Goal: Task Accomplishment & Management: Complete application form

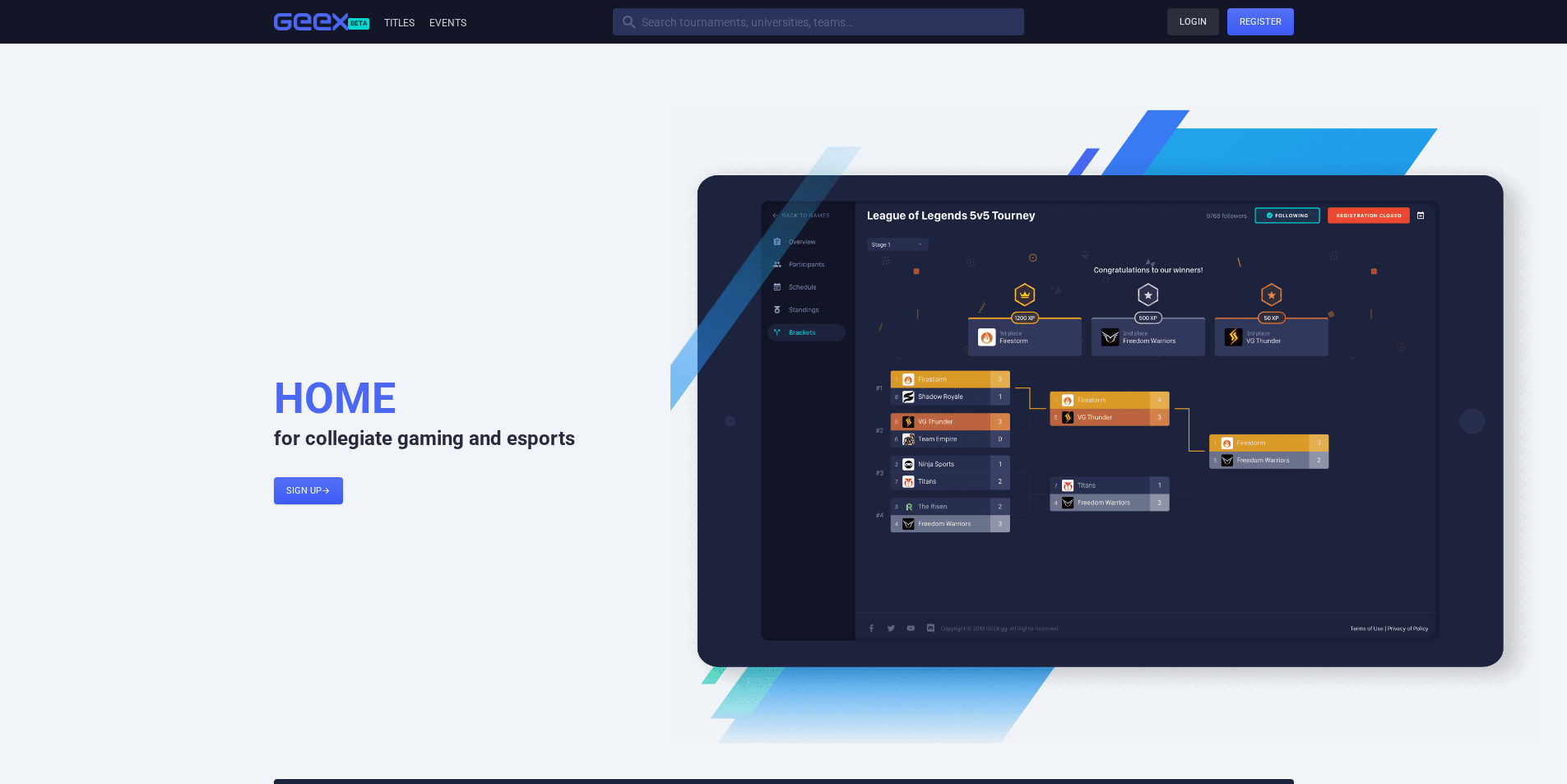
click at [1194, 23] on link "Login" at bounding box center [1193, 21] width 52 height 27
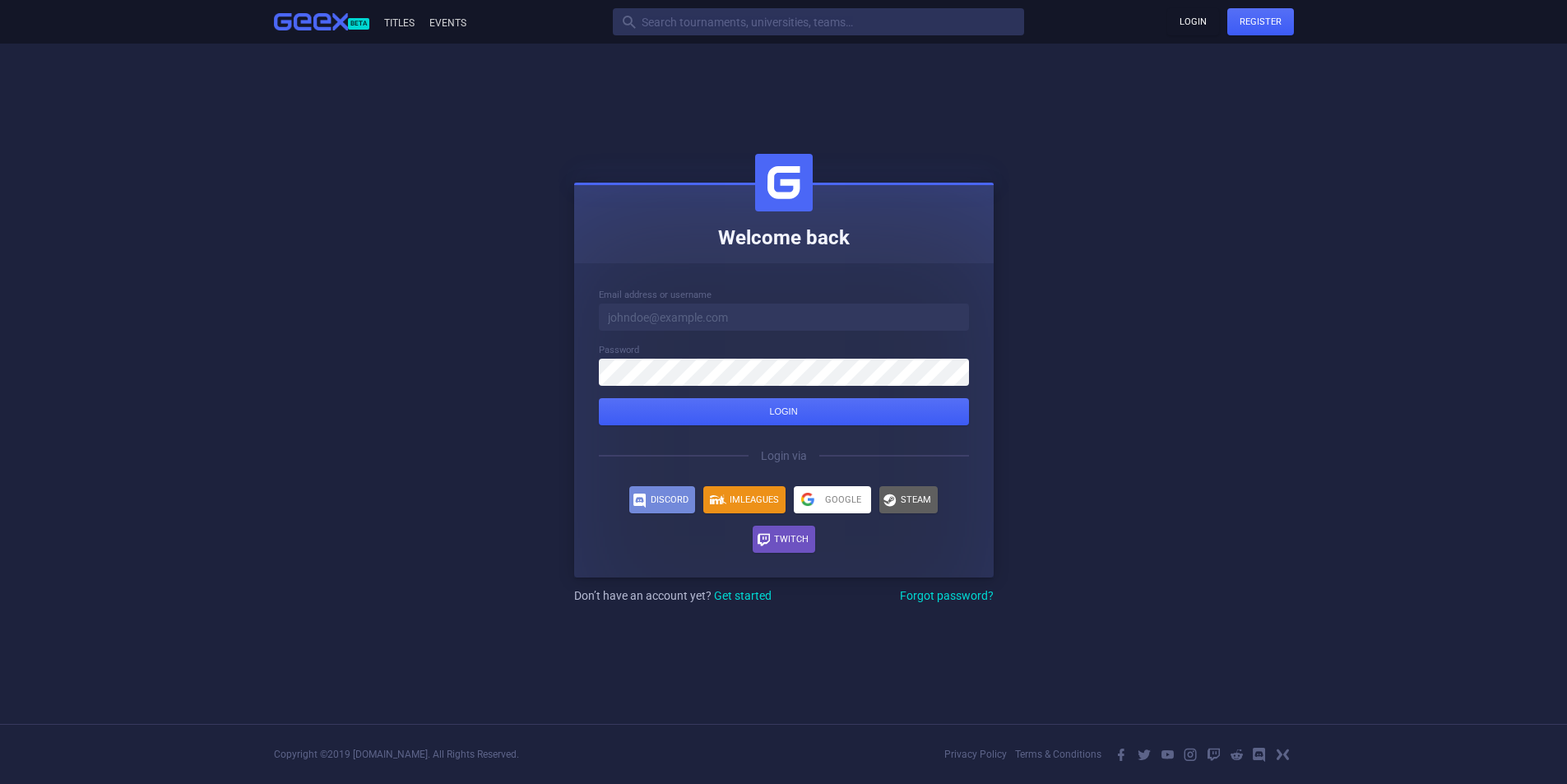
click at [685, 302] on div "Email address or username" at bounding box center [784, 309] width 370 height 43
click at [686, 318] on input at bounding box center [784, 317] width 370 height 27
type input "[PERSON_NAME][EMAIL_ADDRESS][DOMAIN_NAME]"
click at [599, 398] on button "Login" at bounding box center [784, 411] width 370 height 27
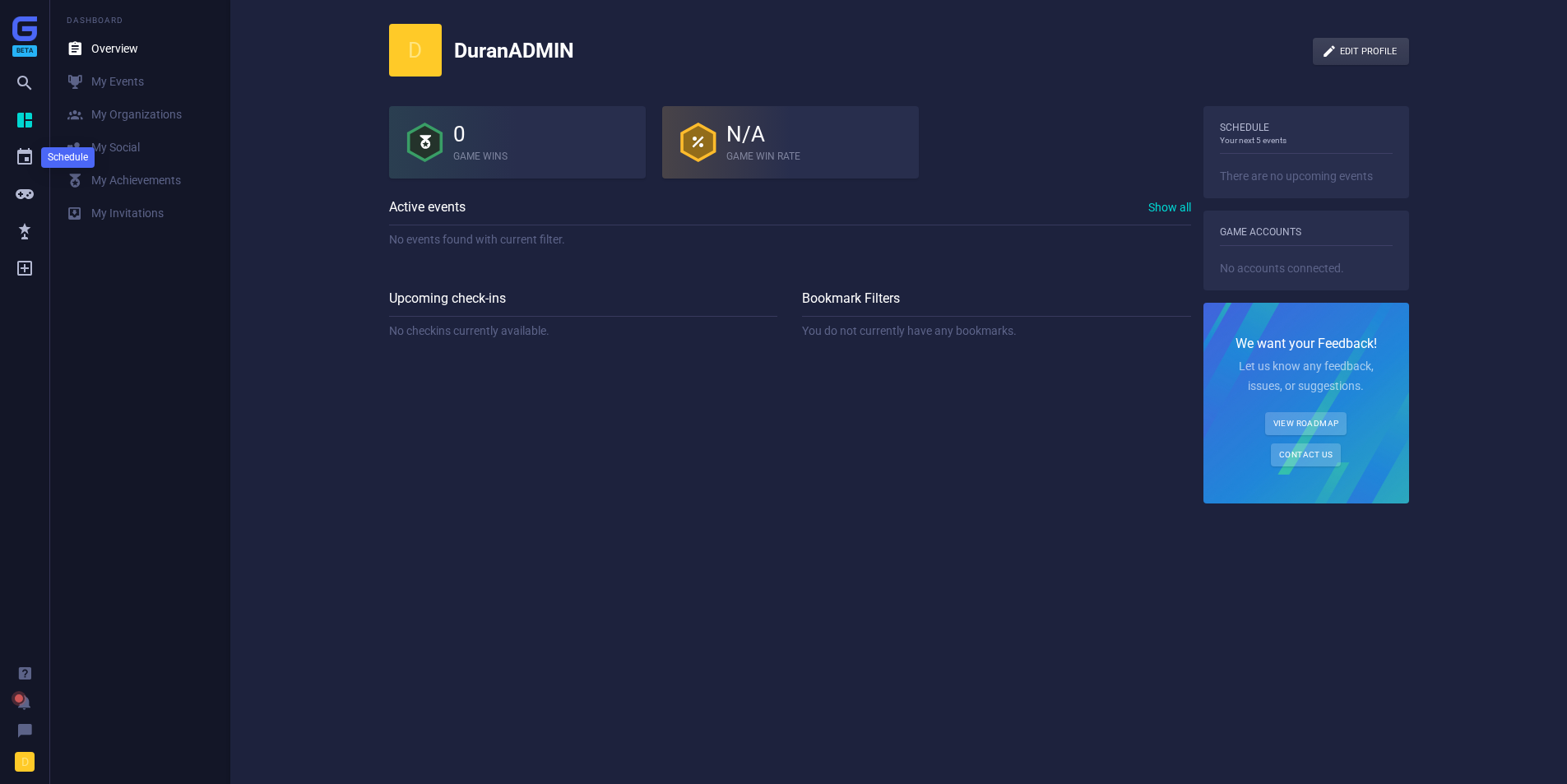
click at [19, 154] on icon "" at bounding box center [25, 157] width 20 height 20
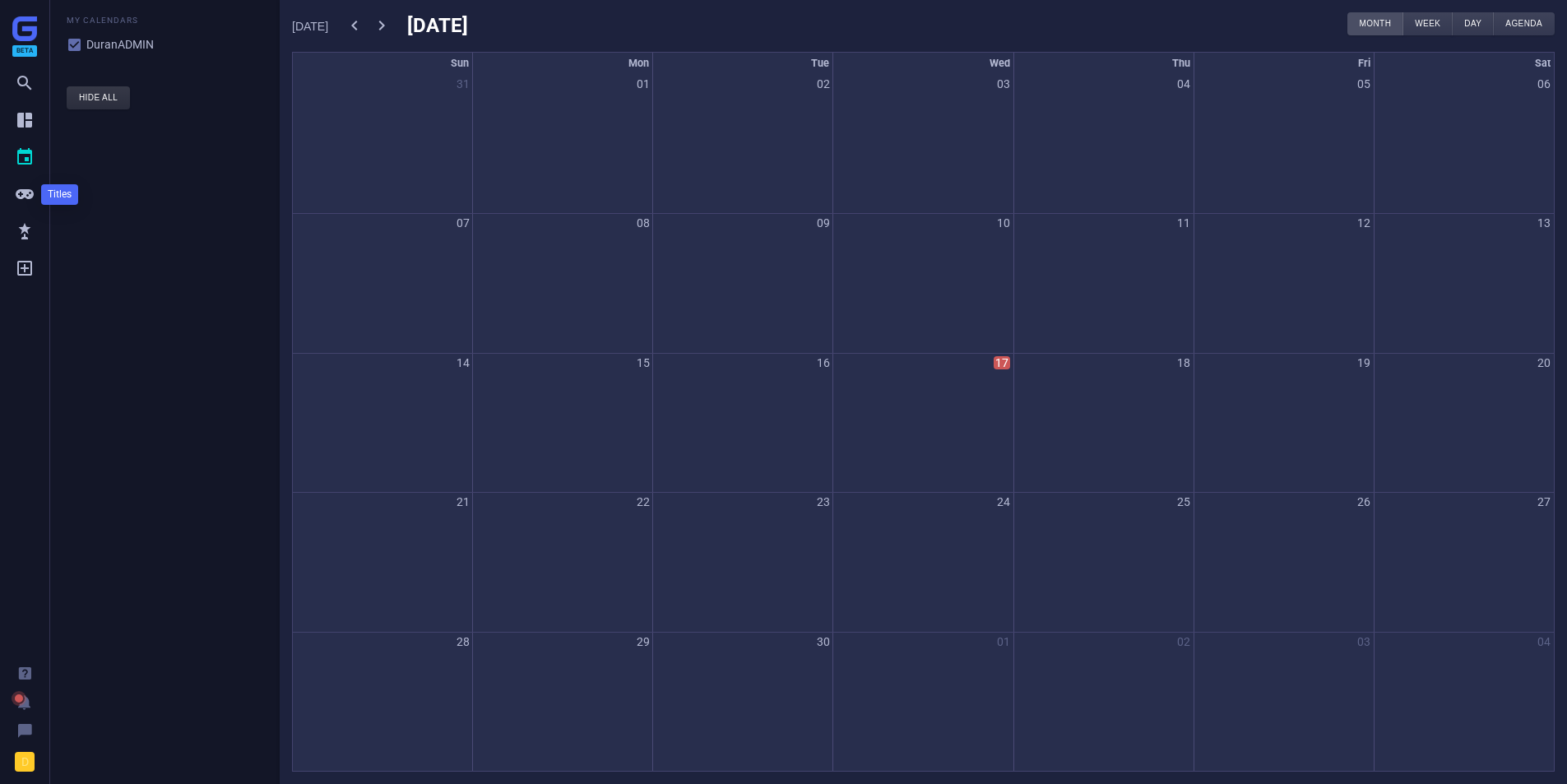
click at [25, 196] on icon "" at bounding box center [25, 194] width 20 height 20
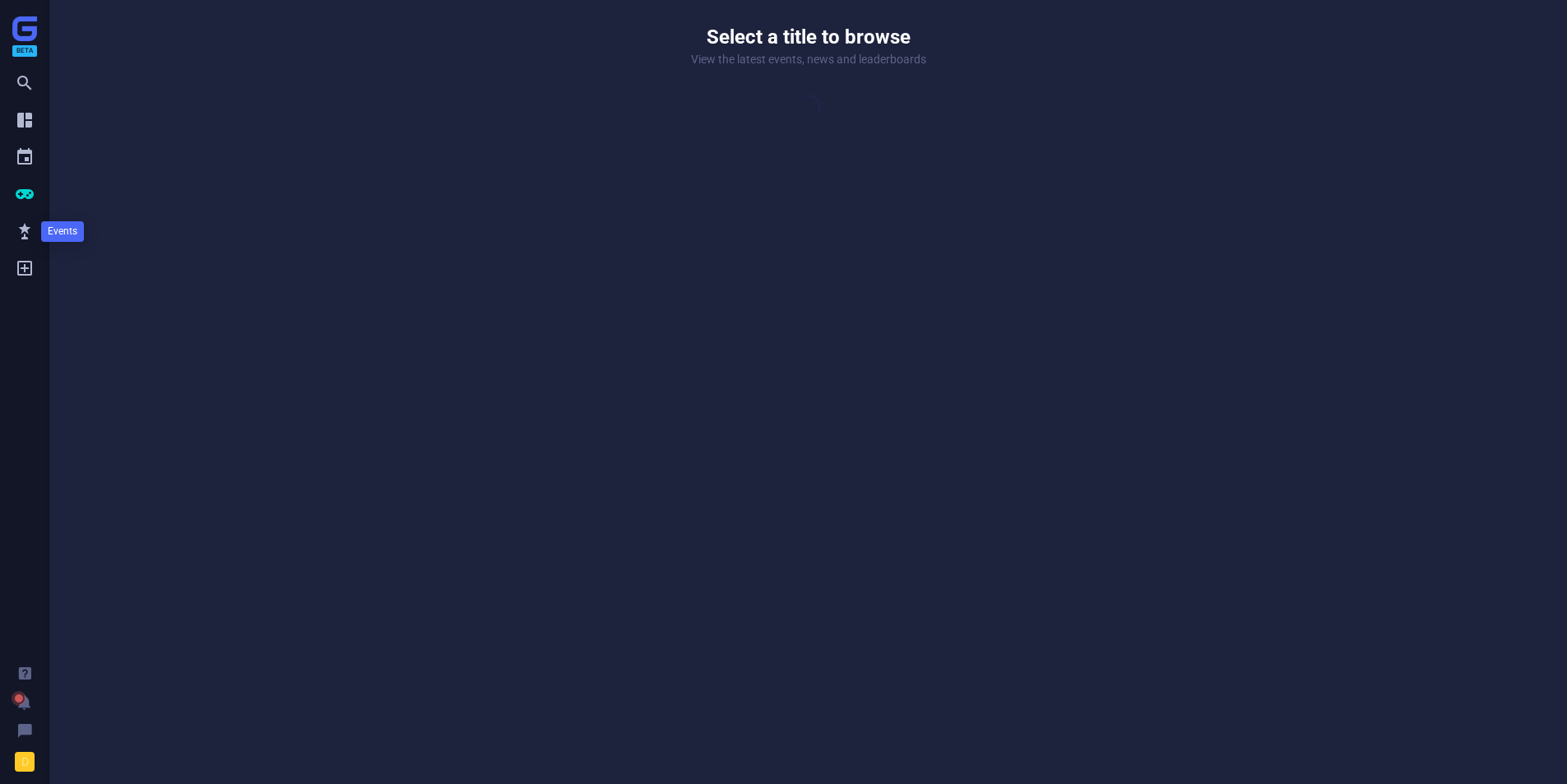
click at [19, 227] on icon "" at bounding box center [25, 231] width 20 height 20
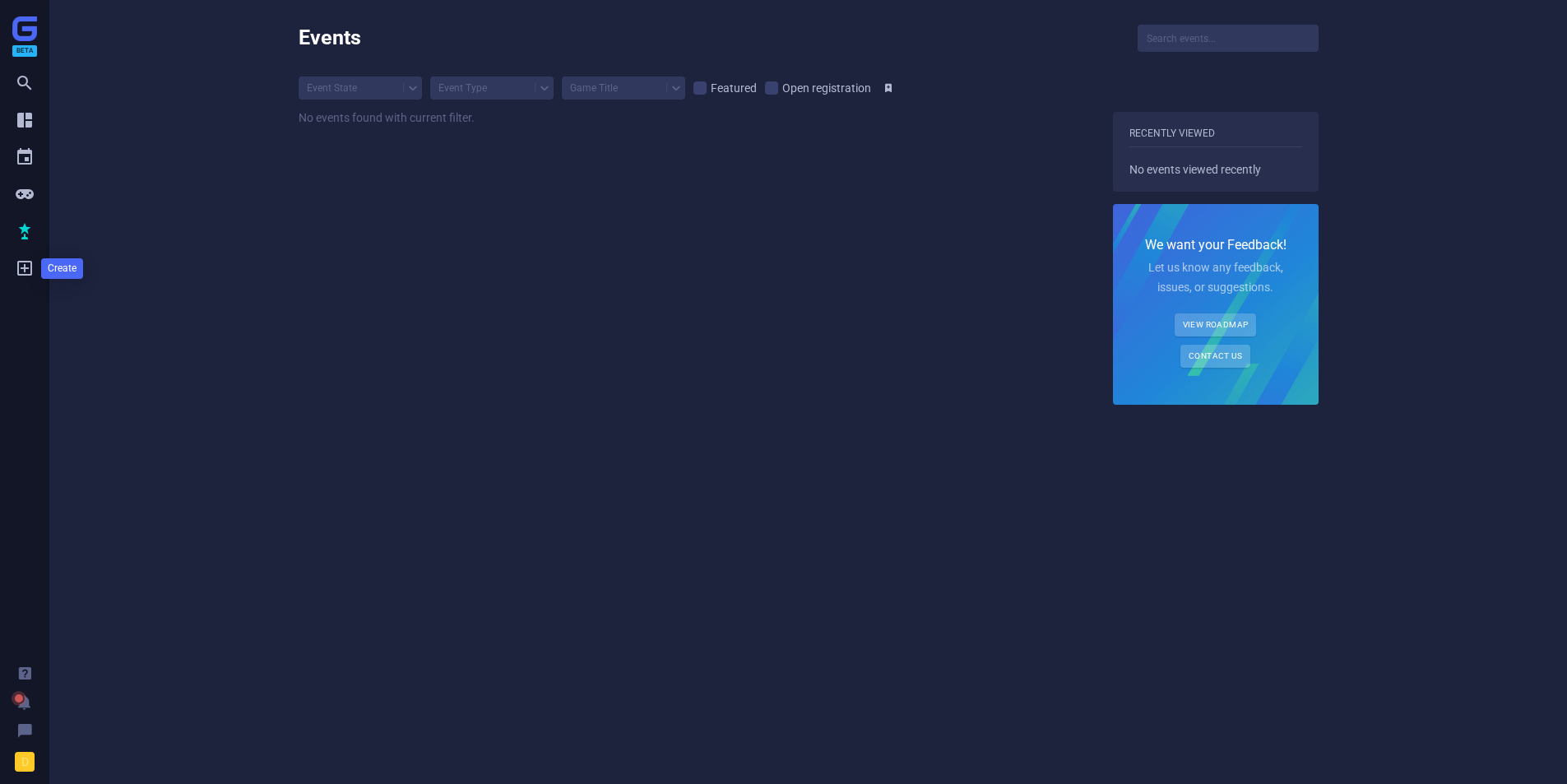
click at [21, 259] on icon "" at bounding box center [25, 268] width 20 height 20
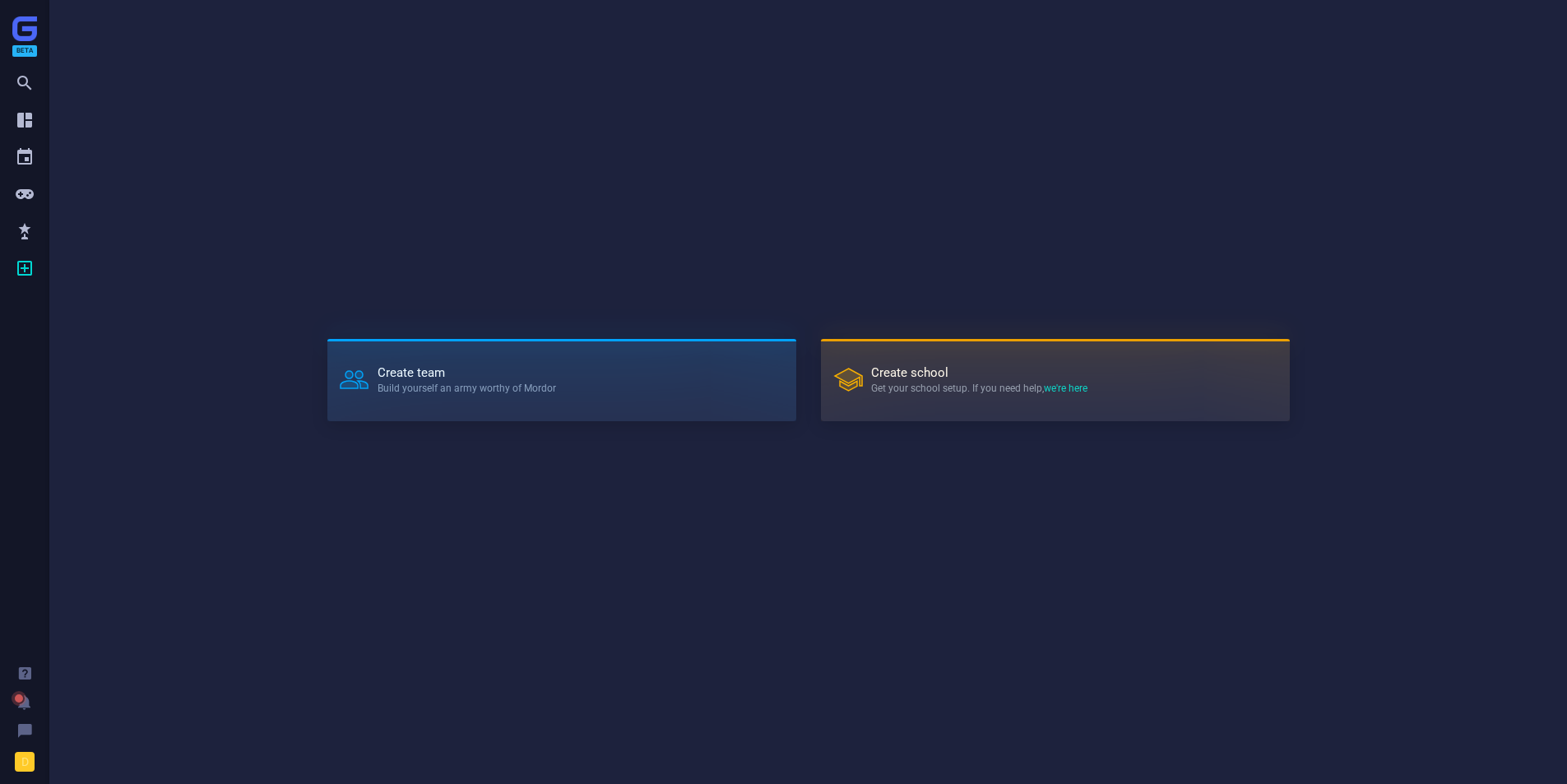
click at [909, 378] on strong "Create school" at bounding box center [979, 373] width 216 height 12
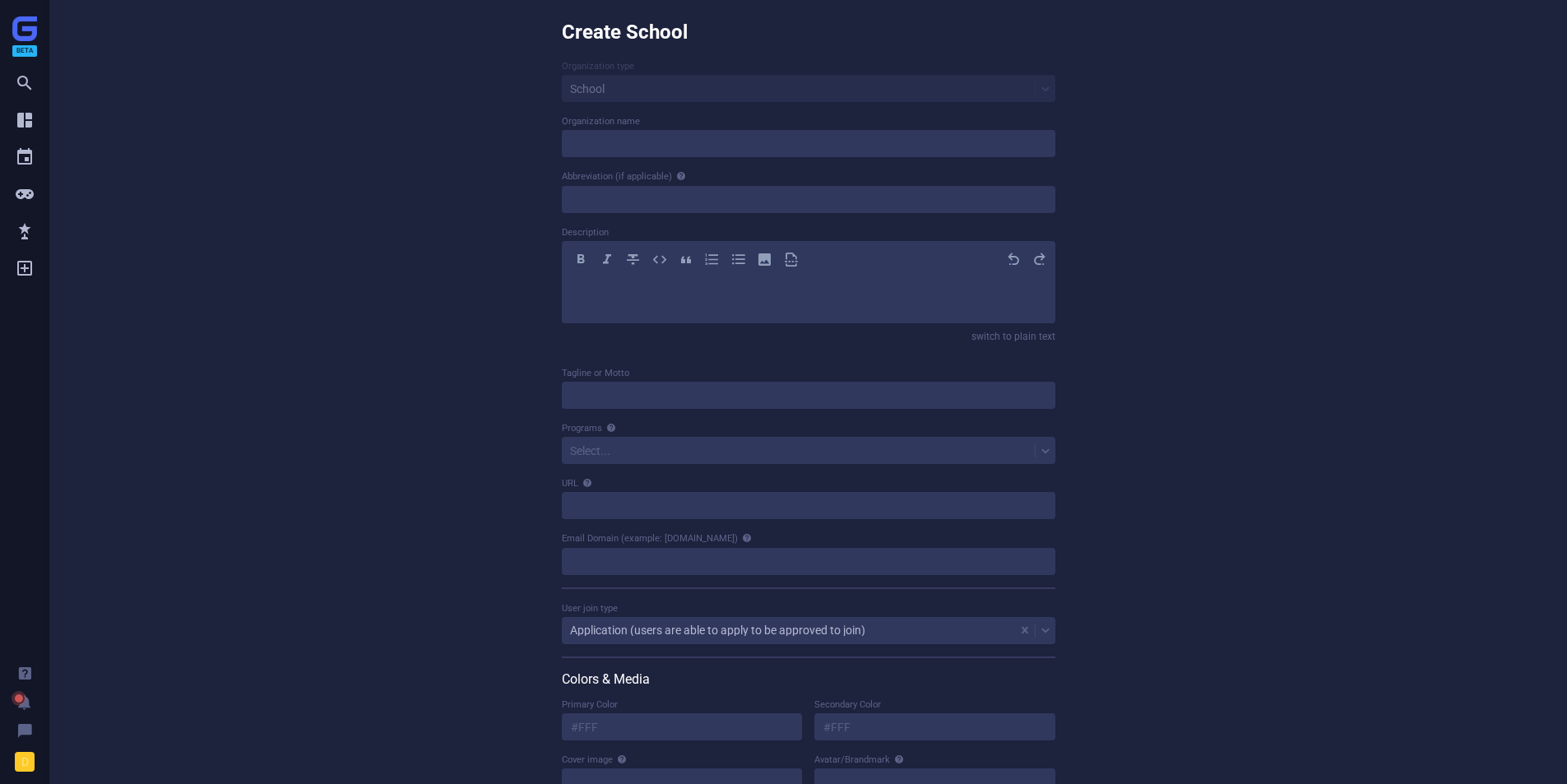
click at [618, 82] on div "Organization type School" at bounding box center [809, 81] width 494 height 43
click at [602, 89] on div "Organization type School" at bounding box center [809, 81] width 494 height 43
click at [574, 147] on input at bounding box center [809, 143] width 494 height 27
type input "OPENLFX SCHOOL"
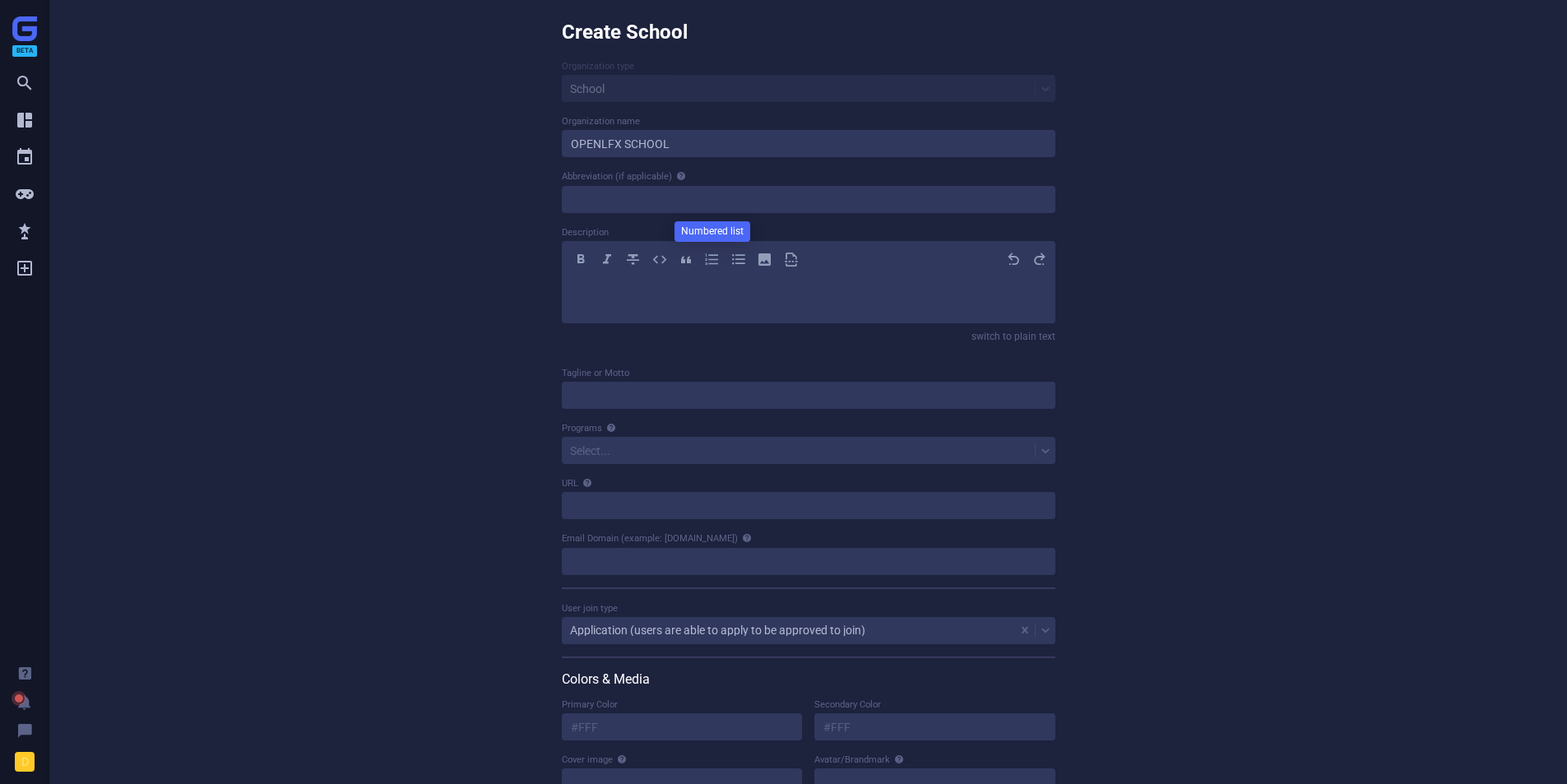
click at [704, 297] on p "﻿" at bounding box center [809, 293] width 466 height 20
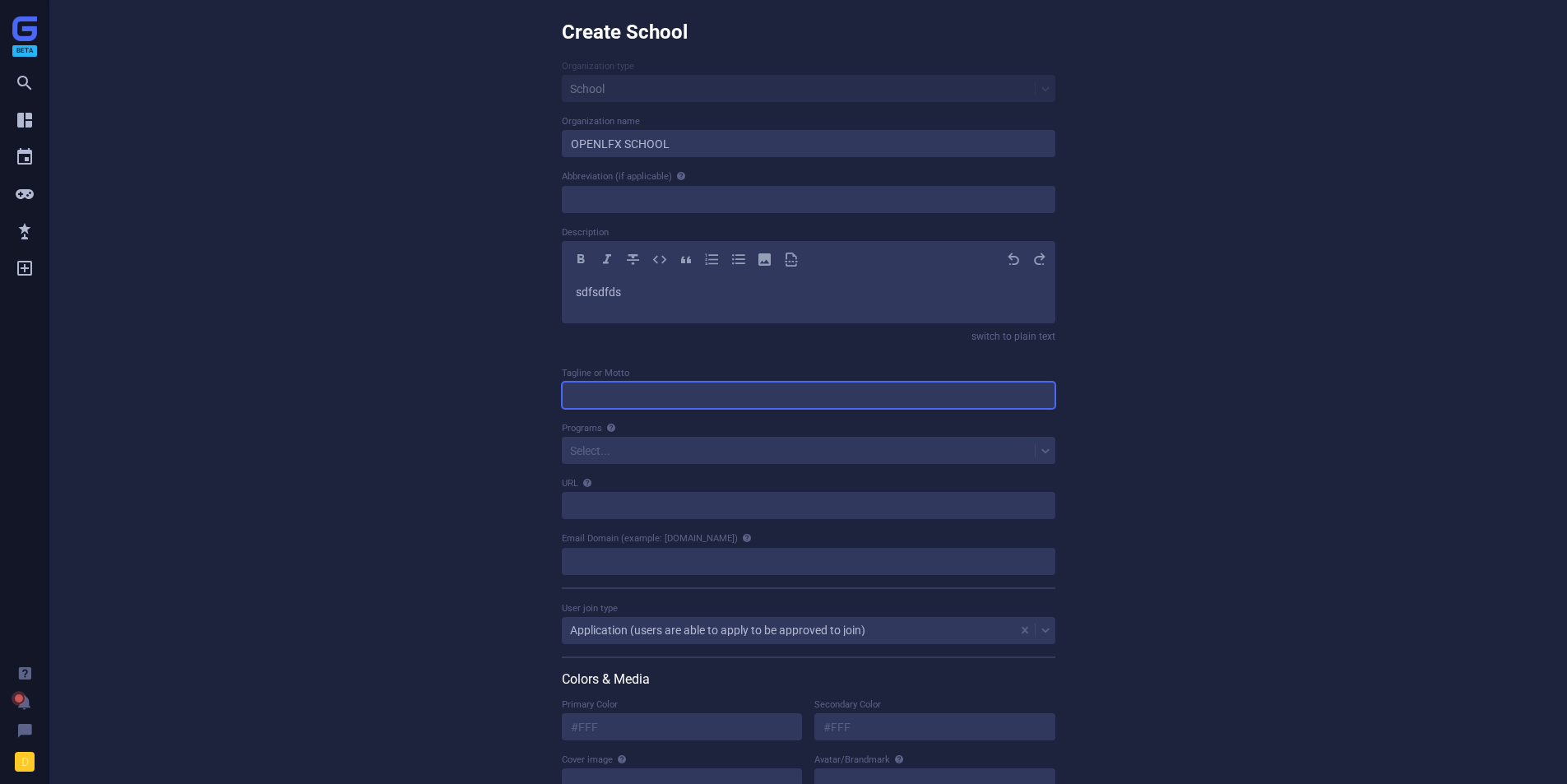
click at [639, 392] on input at bounding box center [809, 395] width 494 height 27
type input "OPENLFX"
click at [611, 430] on icon at bounding box center [611, 428] width 10 height 10
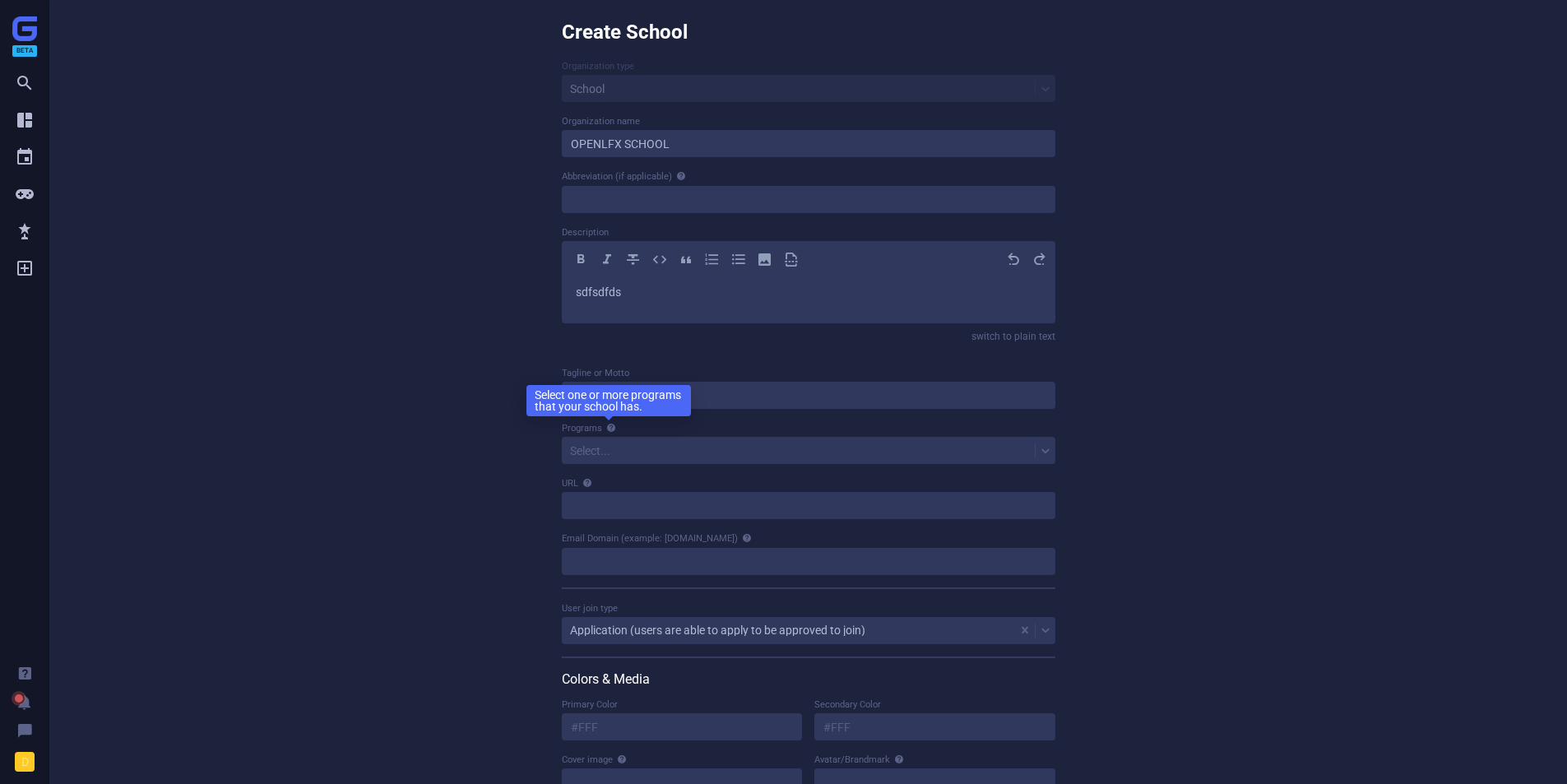
click at [605, 462] on div "Select..." at bounding box center [798, 451] width 473 height 23
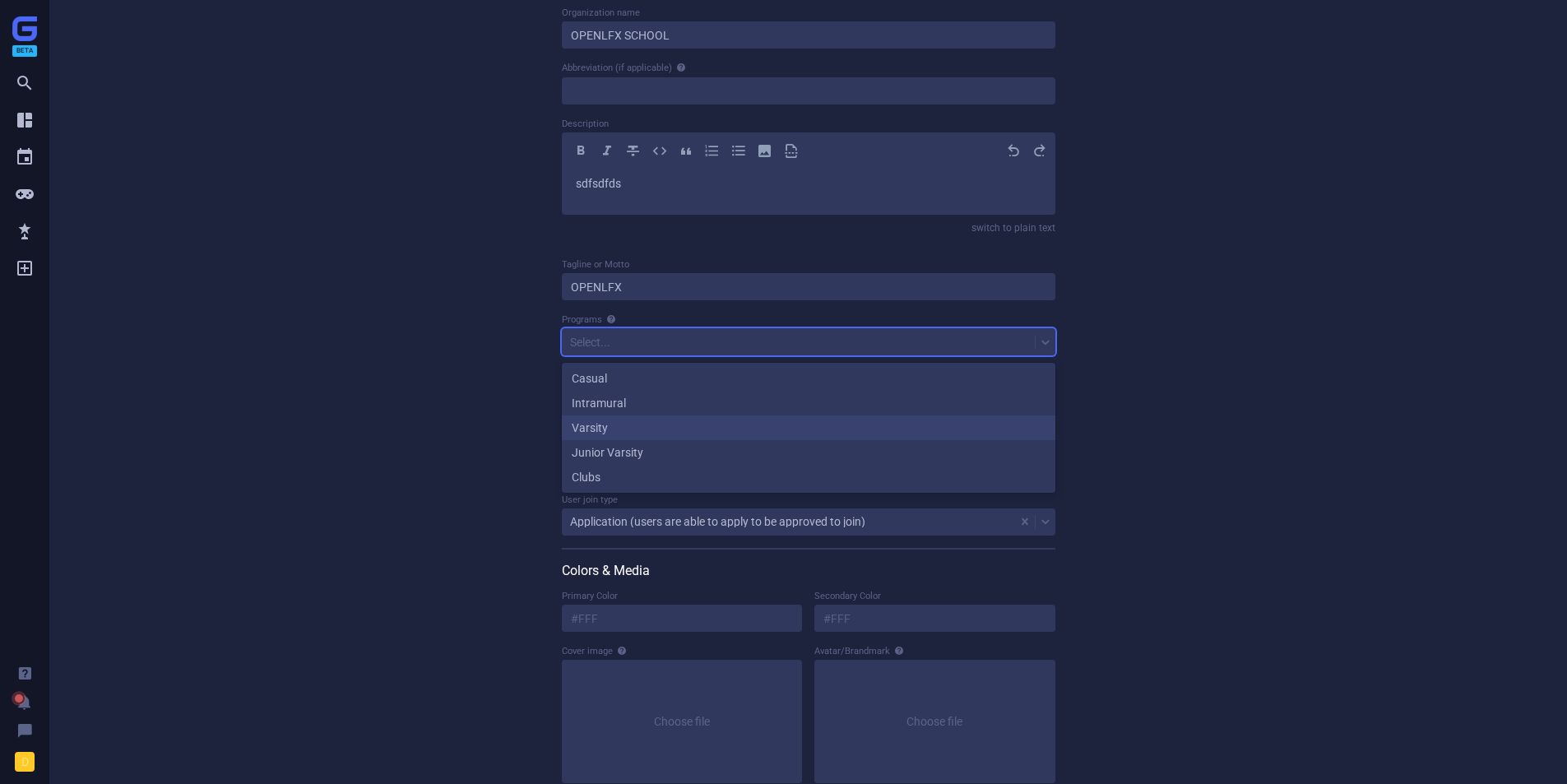
scroll to position [80, 0]
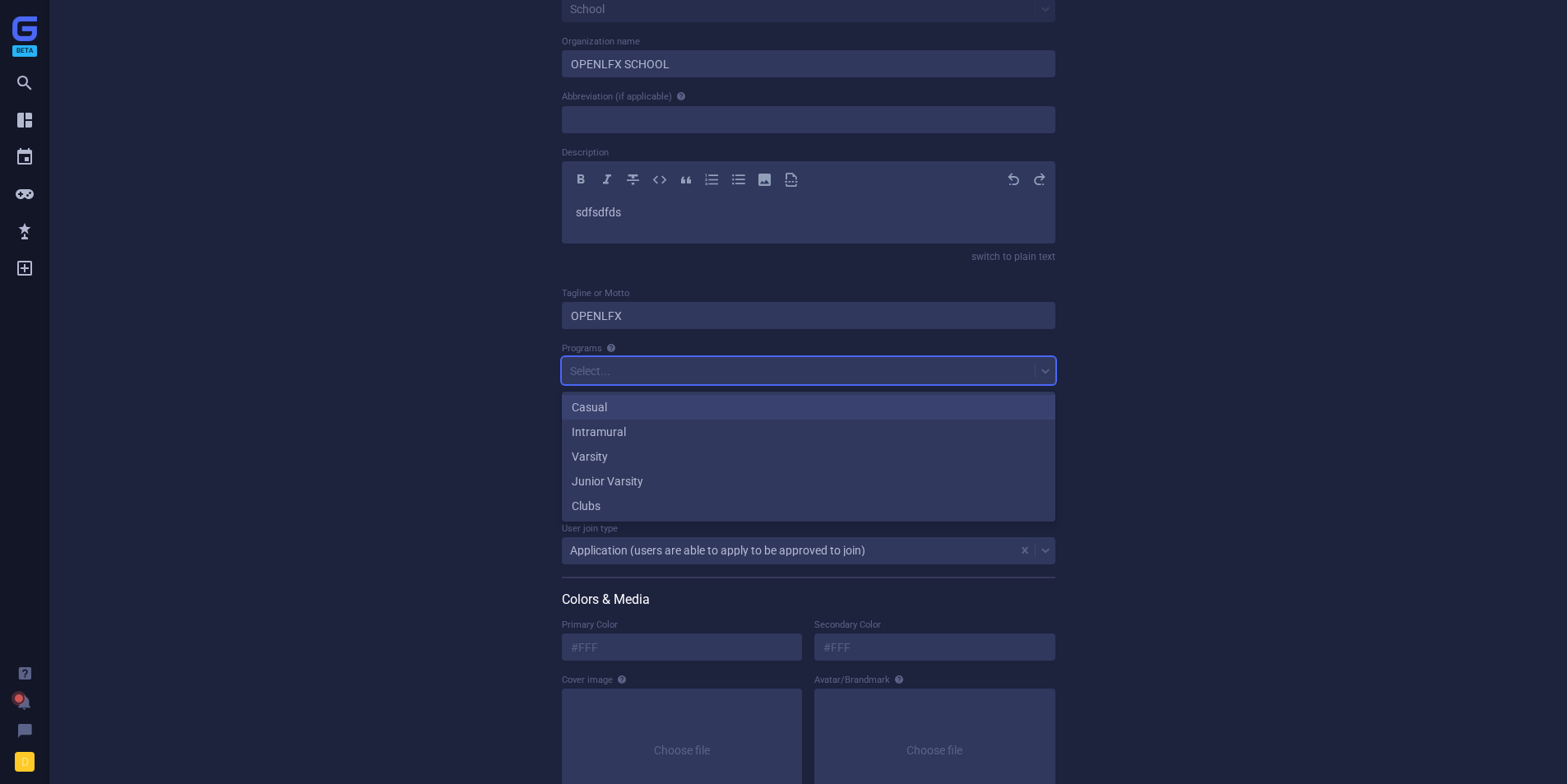
click at [593, 407] on div "Casual" at bounding box center [809, 407] width 494 height 25
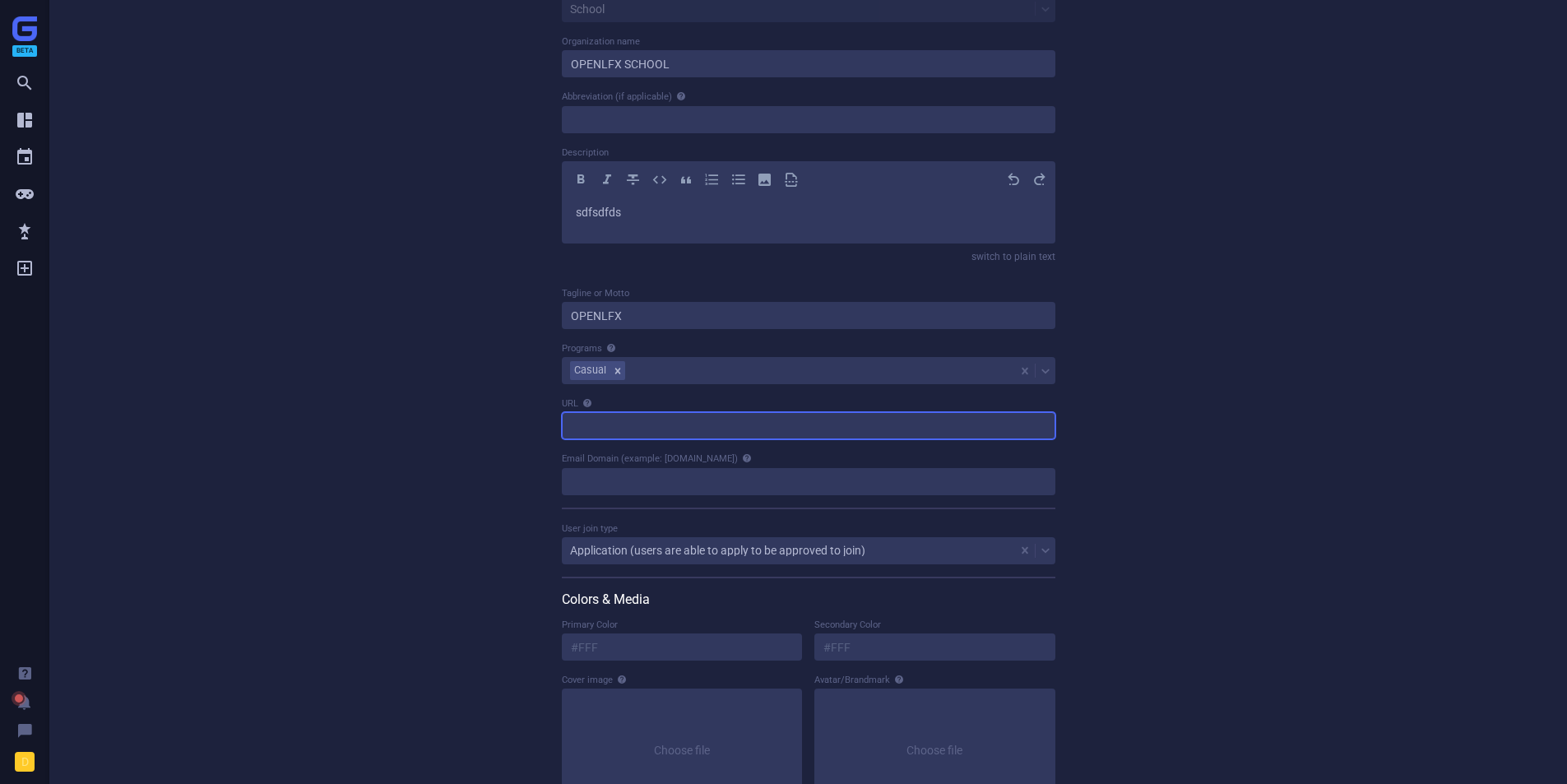
click at [598, 431] on input "url" at bounding box center [809, 425] width 494 height 27
type input "[DOMAIN_NAME]"
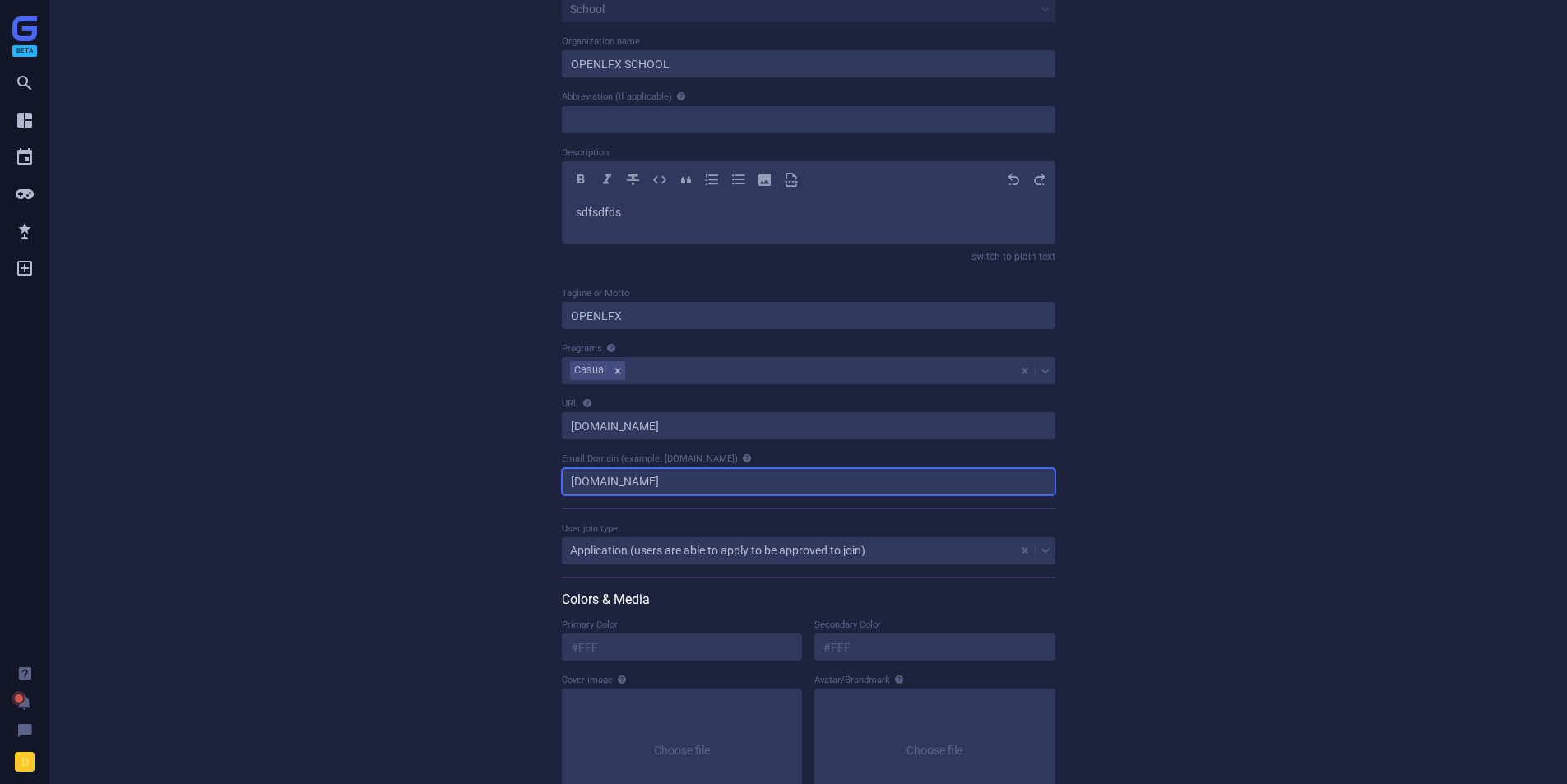
type input "[DOMAIN_NAME]"
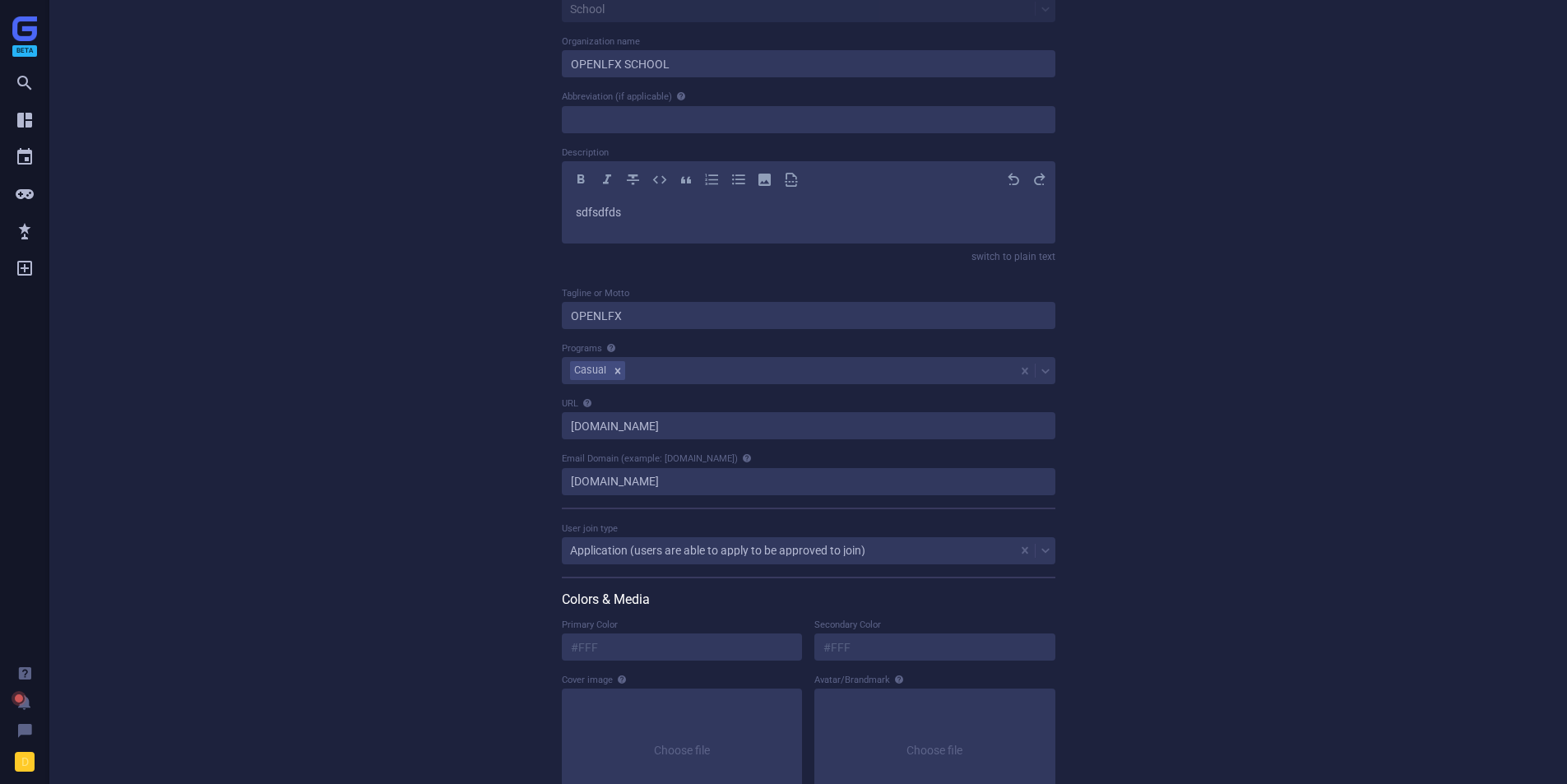
click at [454, 517] on div "Create School Organization type School Organization name OPENLFX SCHOOL Abbrevi…" at bounding box center [808, 386] width 1069 height 931
click at [587, 553] on div "Application (users are able to apply to be approved to join)" at bounding box center [718, 550] width 295 height 12
click at [504, 517] on div "Create School Organization type School Organization name OPENLFX SCHOOL Abbrevi…" at bounding box center [808, 386] width 1069 height 931
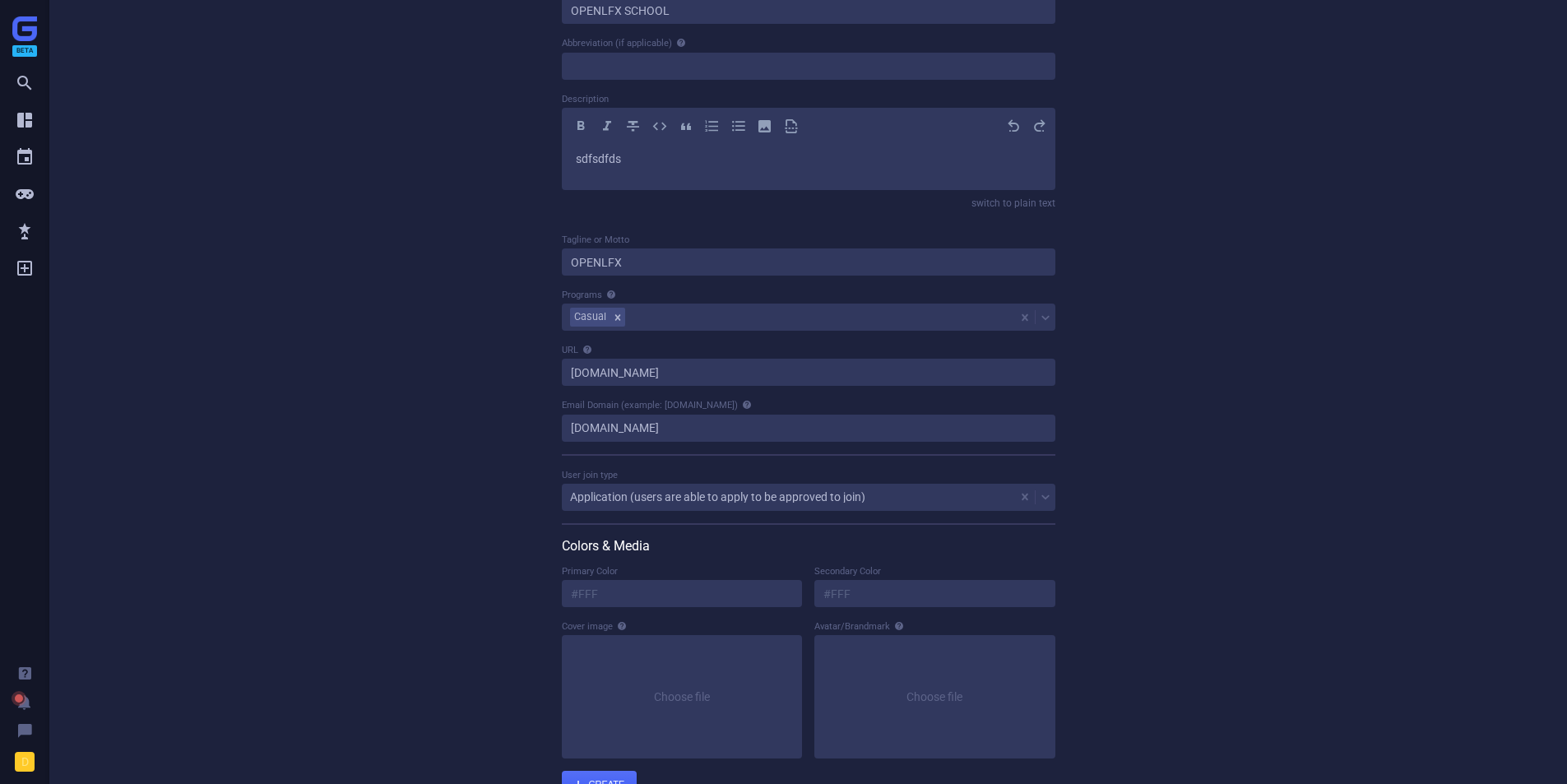
scroll to position [162, 0]
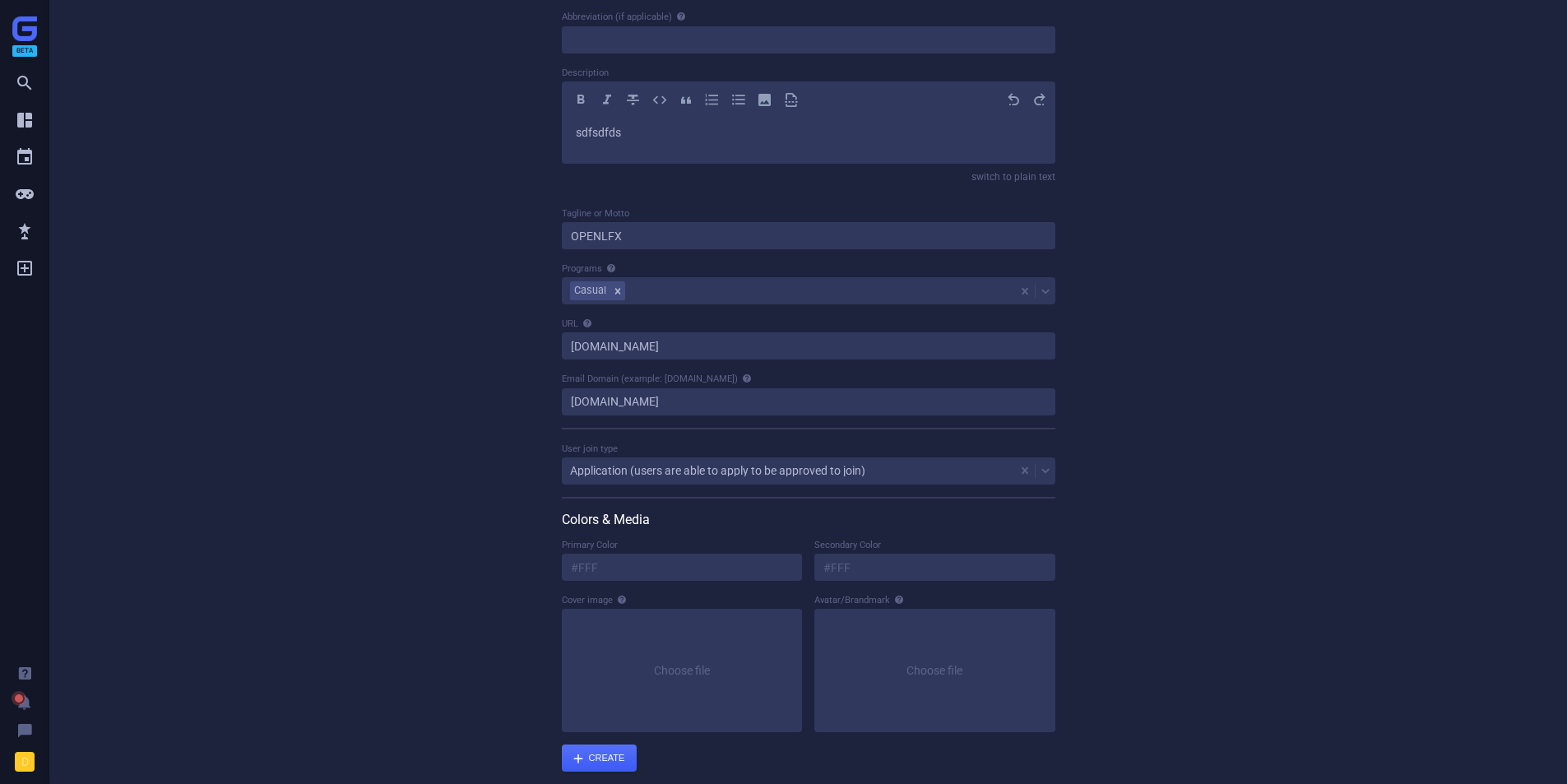
click at [719, 457] on div "Application (users are able to apply to be approved to join)" at bounding box center [809, 471] width 494 height 27
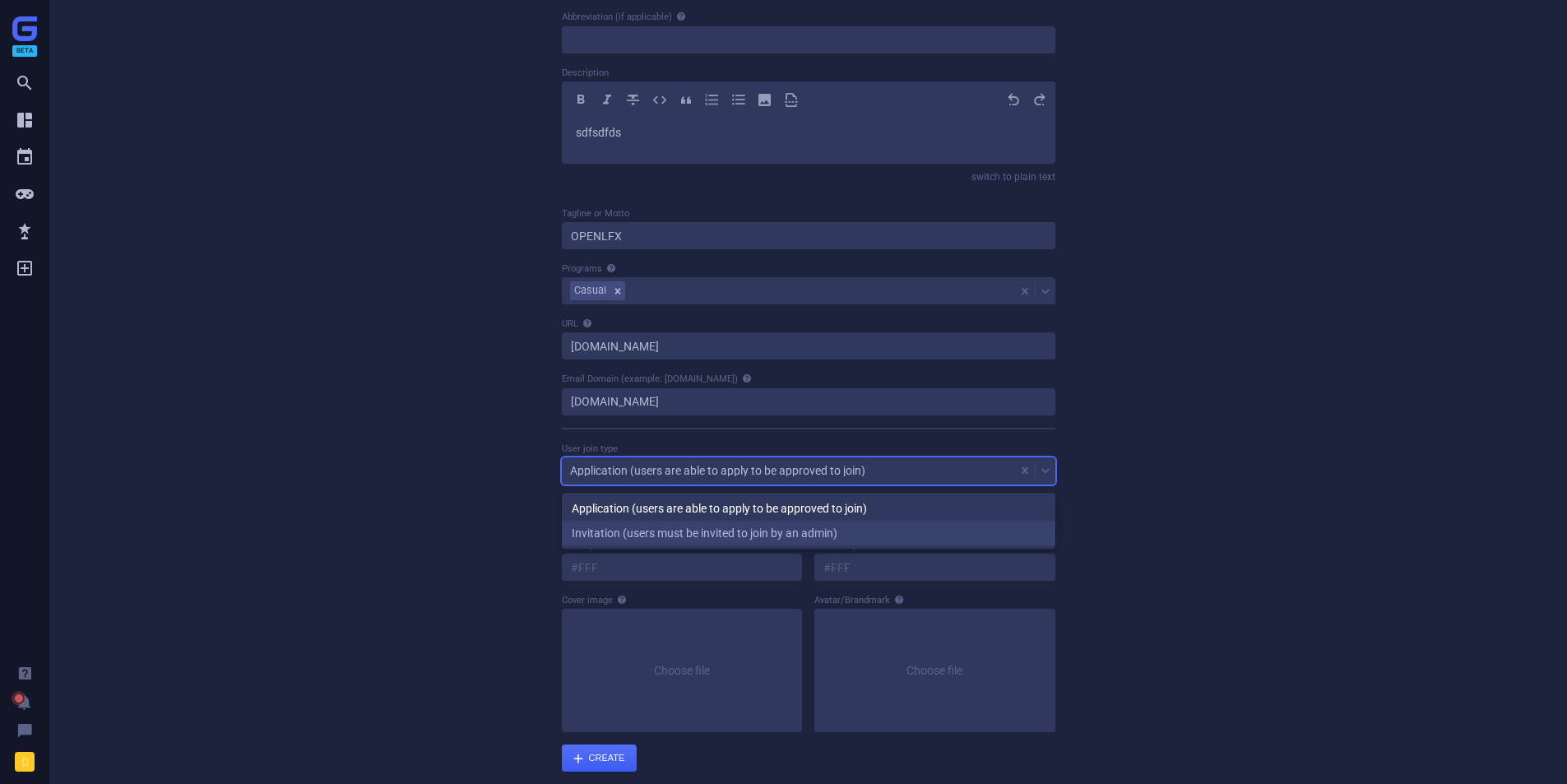
click at [708, 521] on div "Invitation (users must be invited to join by an admin)" at bounding box center [809, 533] width 494 height 25
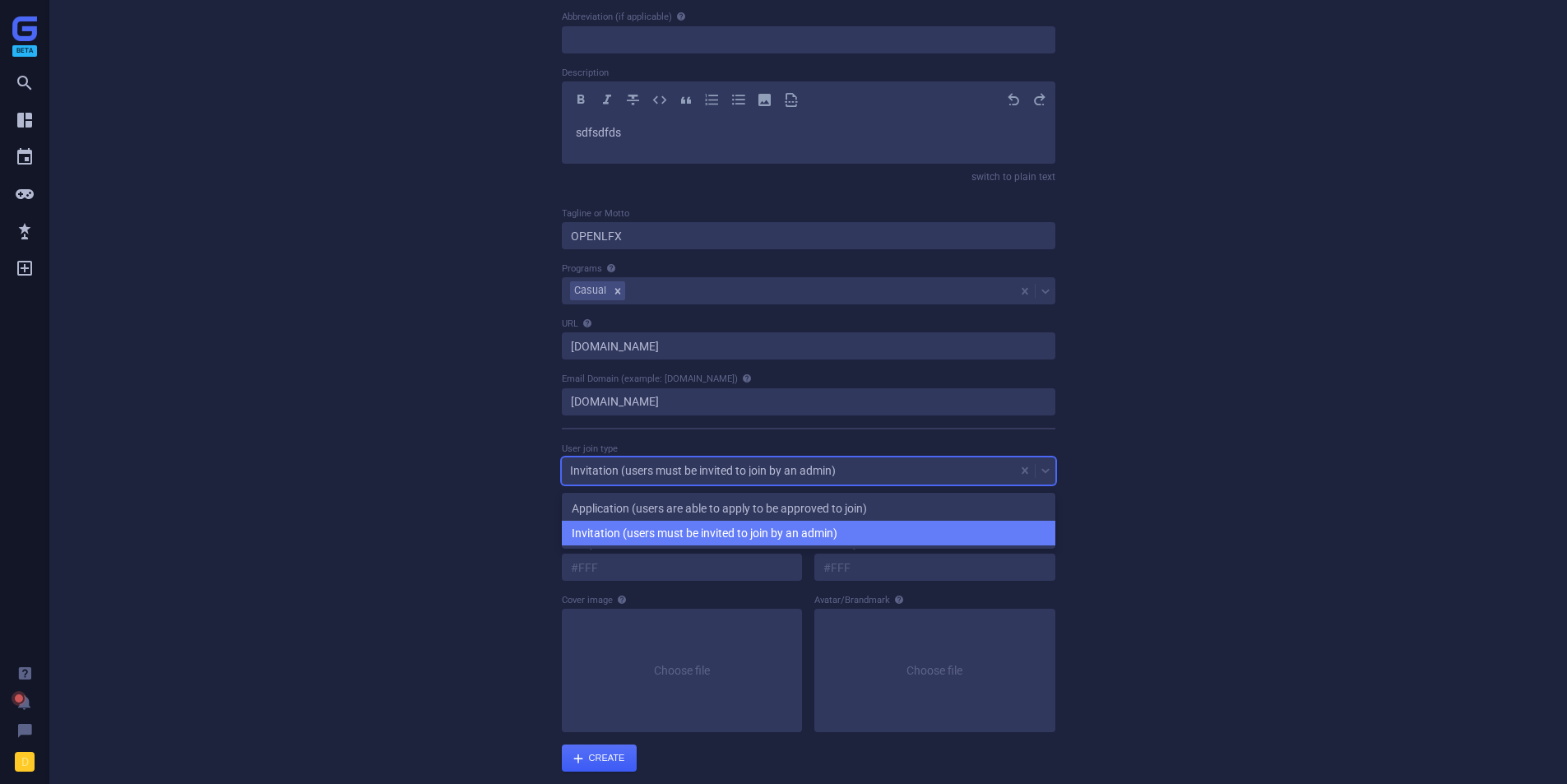
click at [684, 478] on div "Invitation (users must be invited to join by an admin)" at bounding box center [788, 471] width 453 height 23
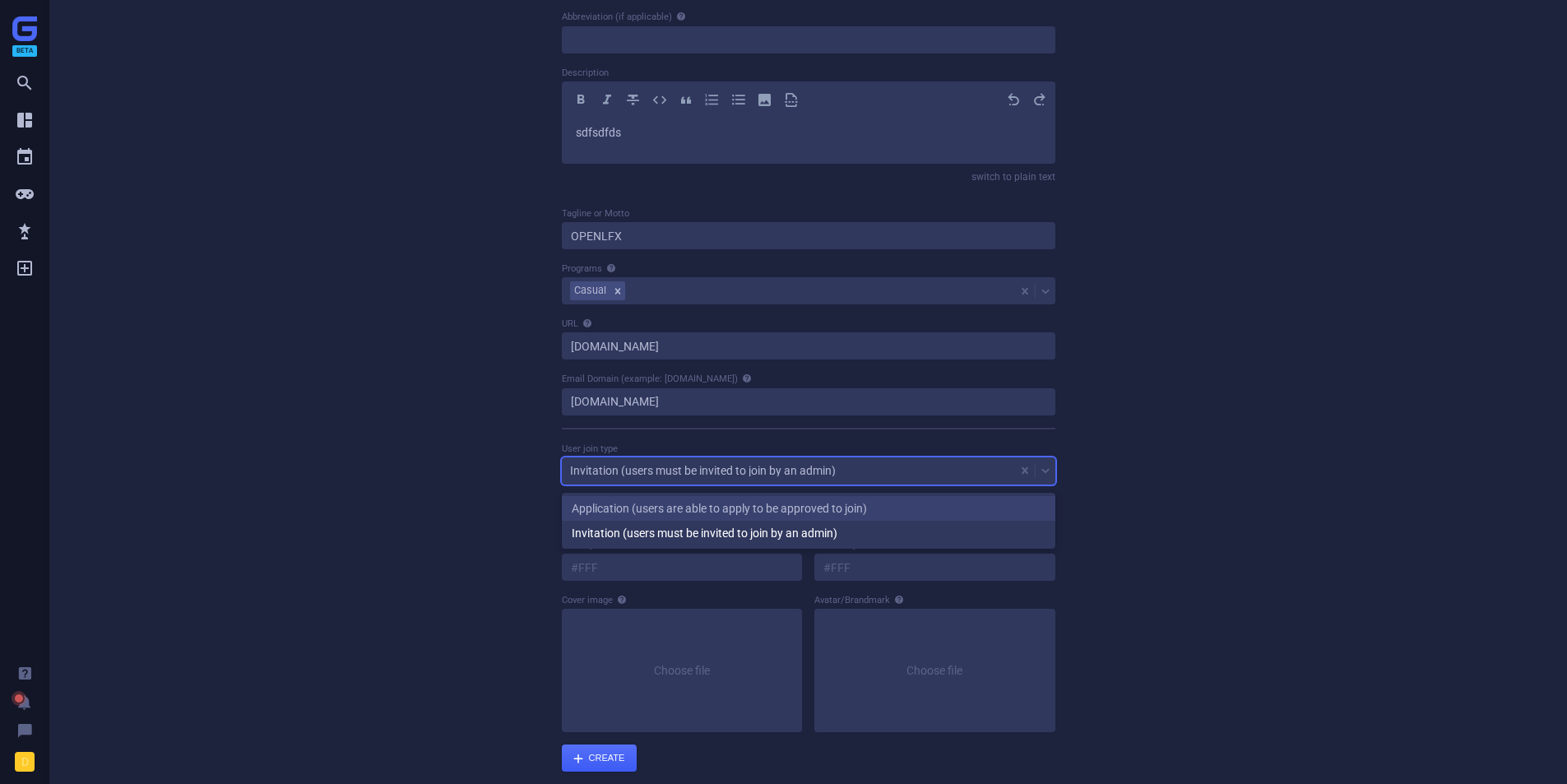
click at [667, 497] on div "Application (users are able to apply to be approved to join)" at bounding box center [809, 508] width 494 height 25
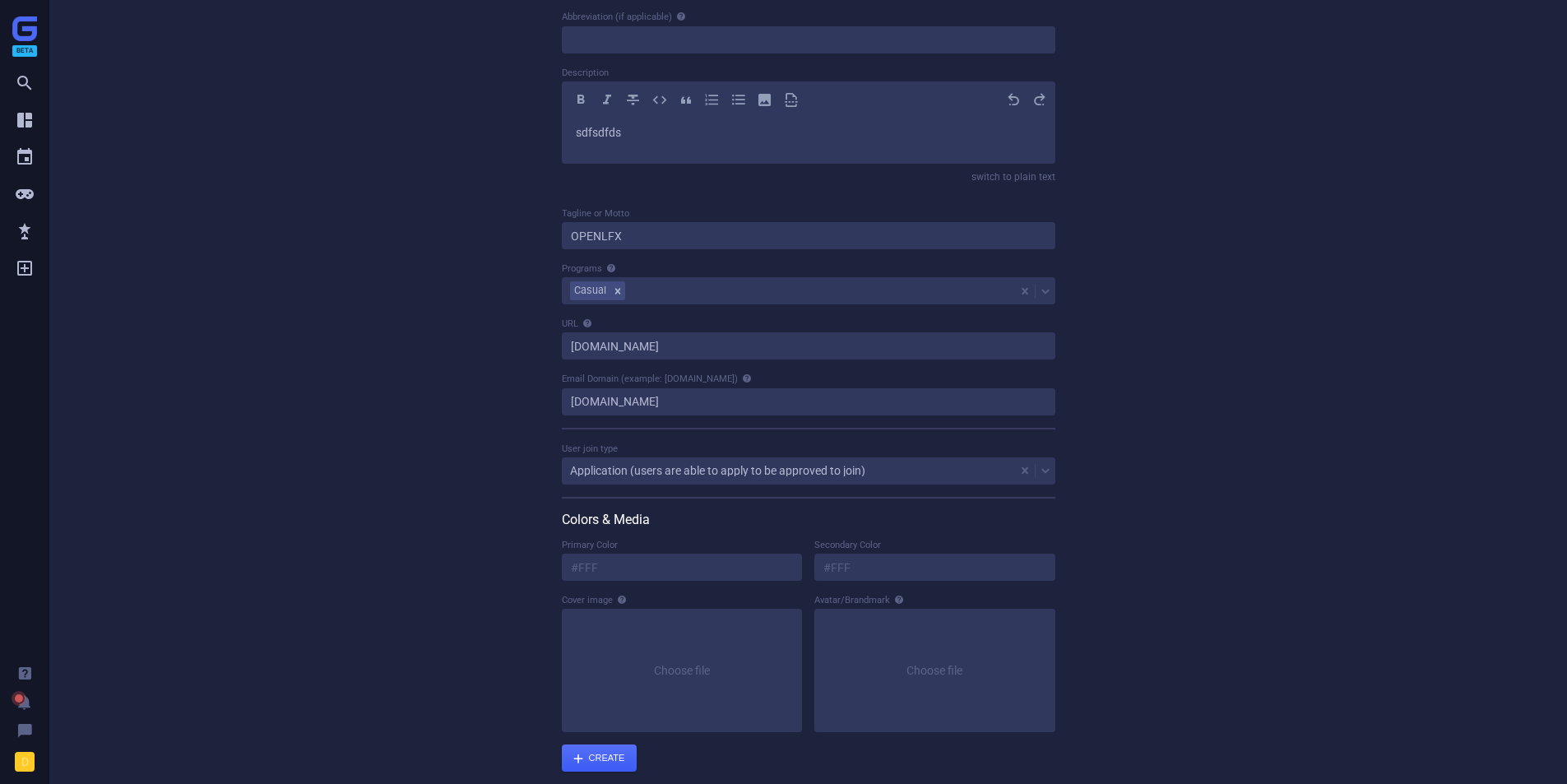
click at [467, 530] on div "Create School Organization type School Organization name OPENLFX SCHOOL Abbrevi…" at bounding box center [808, 306] width 1069 height 931
click at [570, 566] on input at bounding box center [682, 567] width 241 height 27
click at [909, 565] on input at bounding box center [935, 567] width 241 height 27
click at [666, 564] on input at bounding box center [682, 567] width 241 height 27
click at [593, 766] on div "submit" at bounding box center [600, 758] width 76 height 27
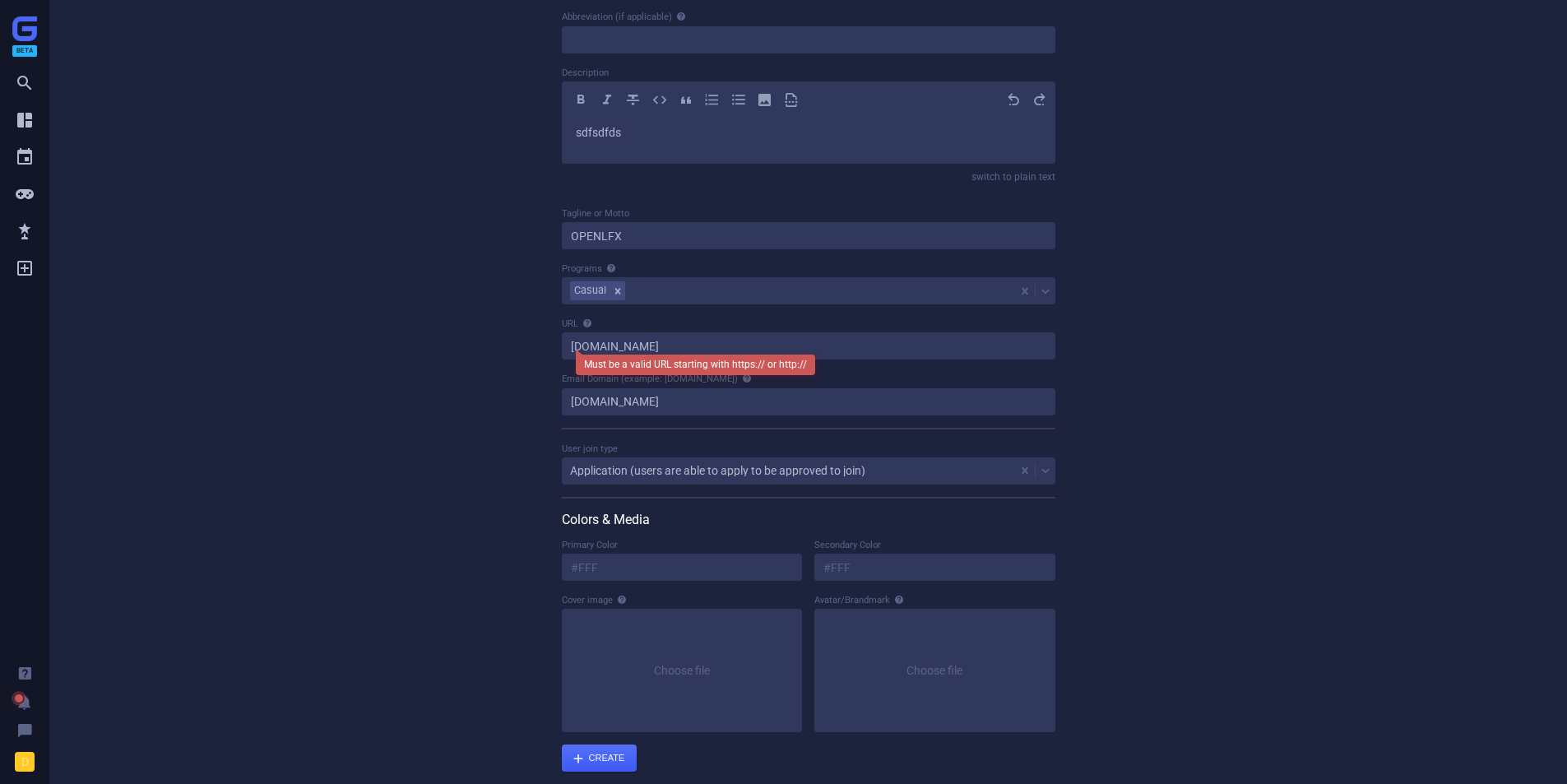
click at [500, 437] on div "Create School Organization type School Organization name OPENLFX SCHOOL Abbrevi…" at bounding box center [808, 306] width 1069 height 931
click at [568, 346] on input "[DOMAIN_NAME]" at bounding box center [809, 346] width 494 height 27
type input "[URL][DOMAIN_NAME]"
click at [578, 750] on div "submit" at bounding box center [600, 758] width 76 height 27
click at [576, 749] on div "submit" at bounding box center [600, 758] width 76 height 27
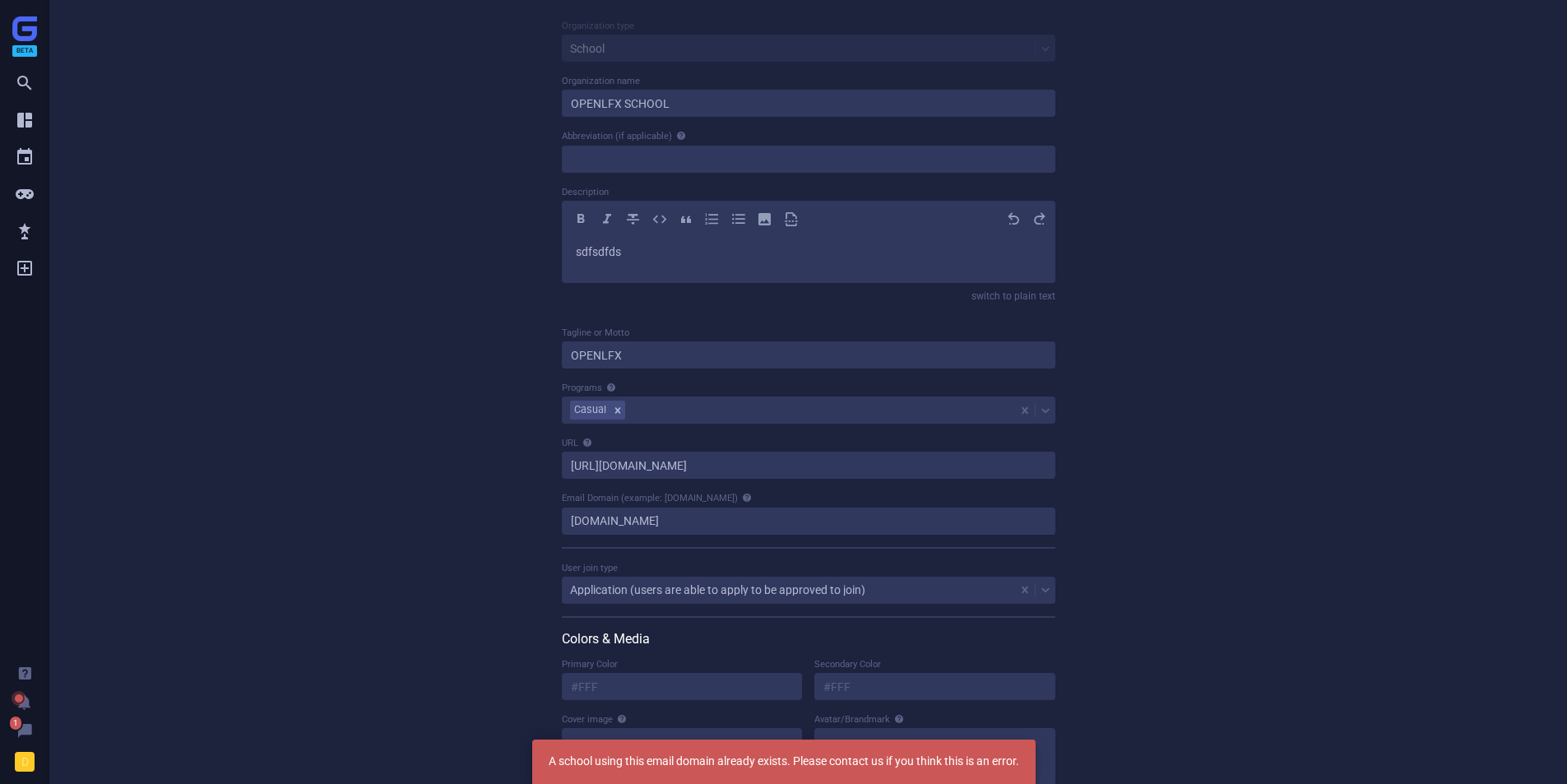
scroll to position [0, 0]
